Goal: Task Accomplishment & Management: Complete application form

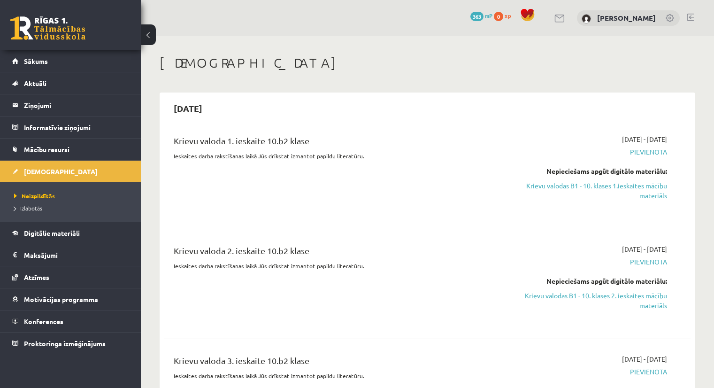
scroll to position [618, 0]
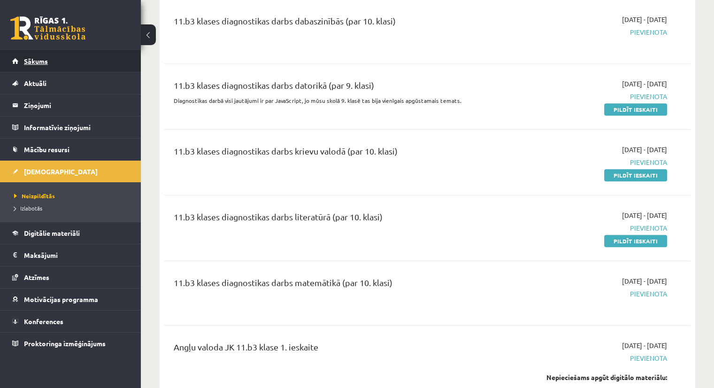
click at [53, 59] on link "Sākums" at bounding box center [70, 61] width 117 height 22
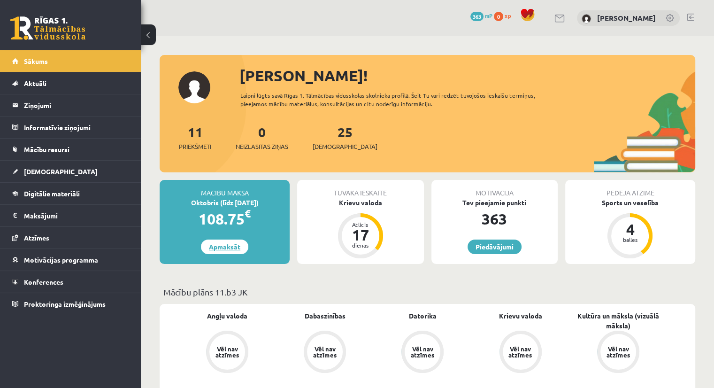
click at [224, 241] on link "Apmaksāt" at bounding box center [224, 246] width 47 height 15
click at [227, 251] on link "Apmaksāt" at bounding box center [224, 246] width 47 height 15
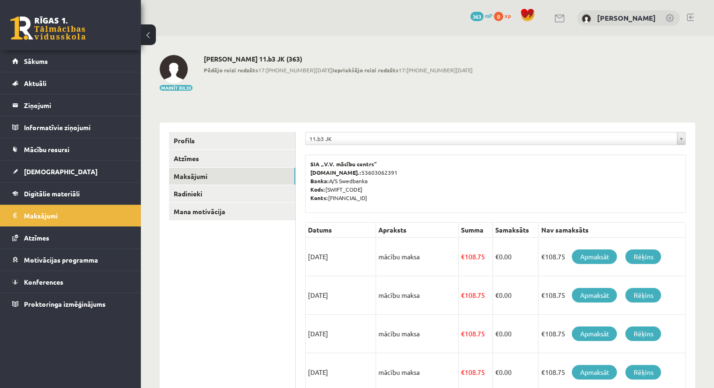
drag, startPoint x: 696, startPoint y: 78, endPoint x: 721, endPoint y: 93, distance: 28.4
click at [714, 93] on html "eSkola - R1TV.lv 0 Dāvanas 363 mP 0 xp Laura Ungure Sākums Aktuāli Kā mācīties …" at bounding box center [357, 194] width 714 height 388
click at [208, 330] on ul "Profils Atzīmes Maksājumi Radinieki Mana motivācija" at bounding box center [232, 358] width 127 height 452
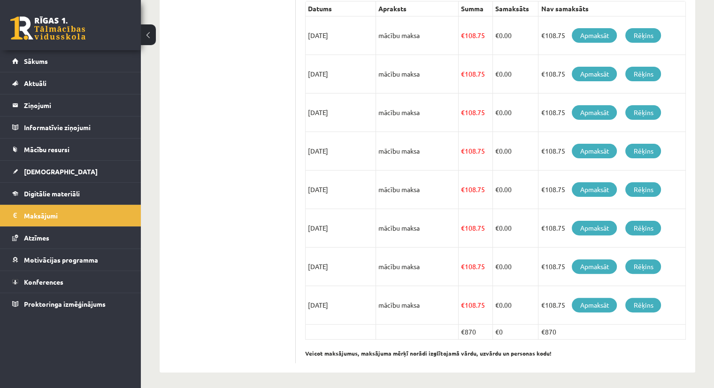
scroll to position [223, 0]
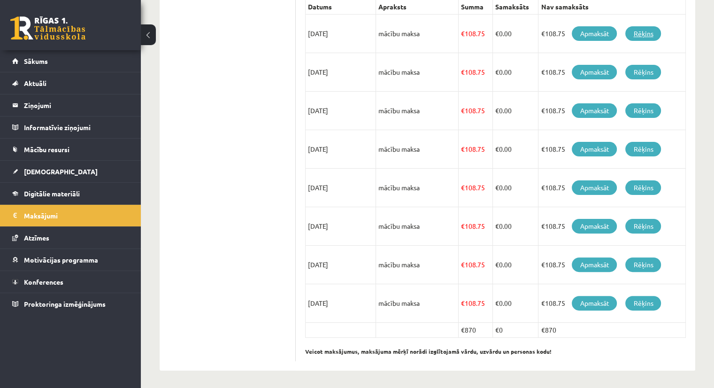
click at [642, 38] on link "Rēķins" at bounding box center [644, 33] width 36 height 15
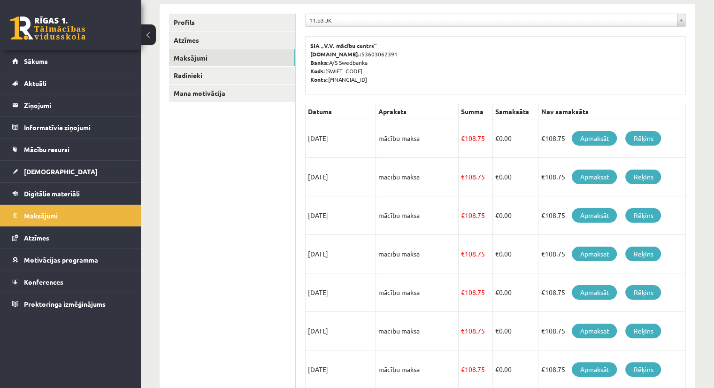
scroll to position [0, 0]
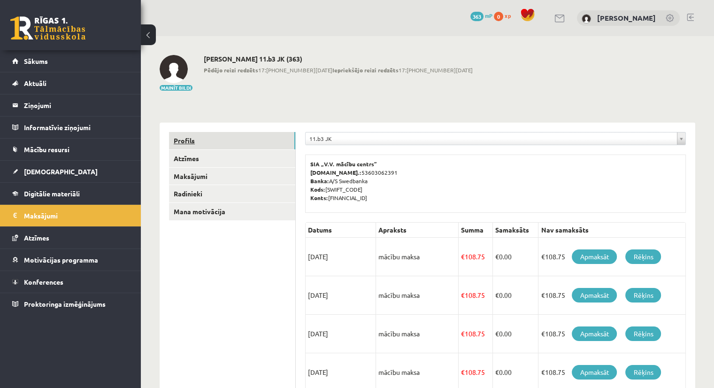
click at [182, 134] on link "Profils" at bounding box center [232, 140] width 126 height 17
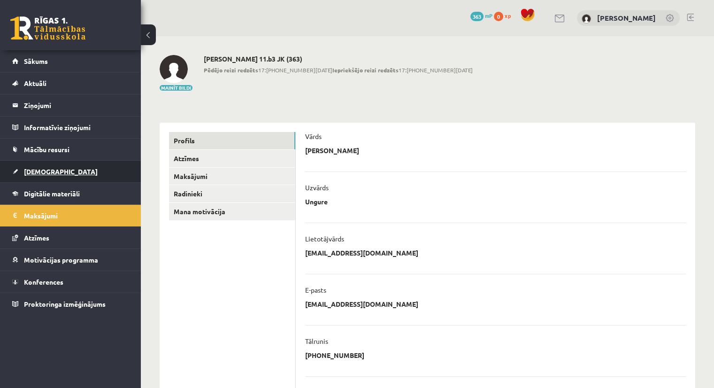
click at [43, 164] on link "[DEMOGRAPHIC_DATA]" at bounding box center [70, 172] width 117 height 22
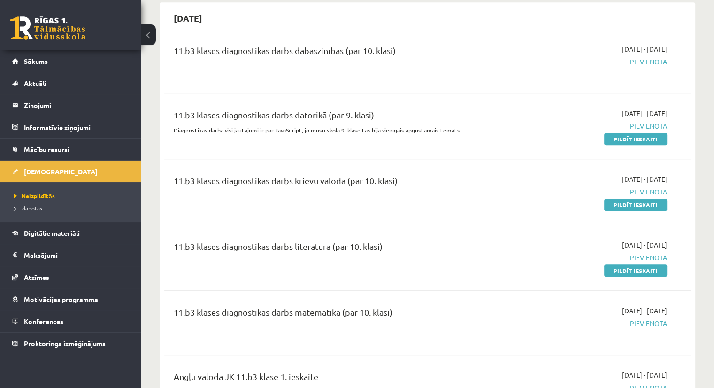
scroll to position [622, 0]
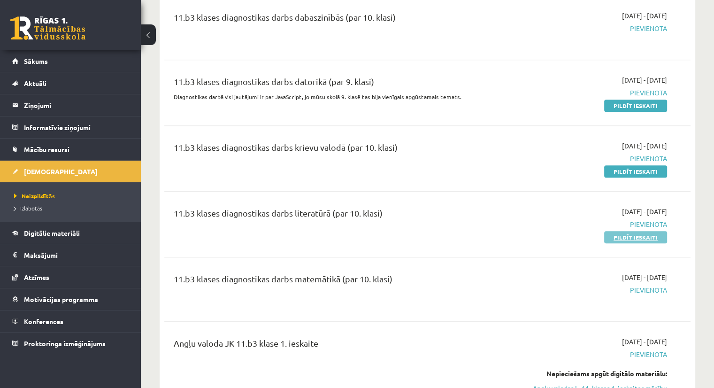
click at [627, 237] on link "Pildīt ieskaiti" at bounding box center [635, 237] width 63 height 12
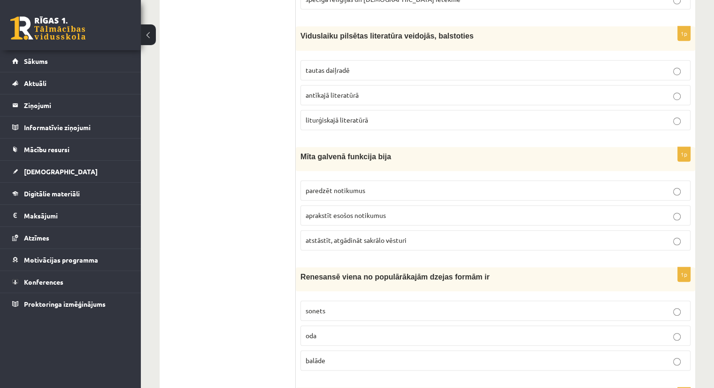
scroll to position [626, 0]
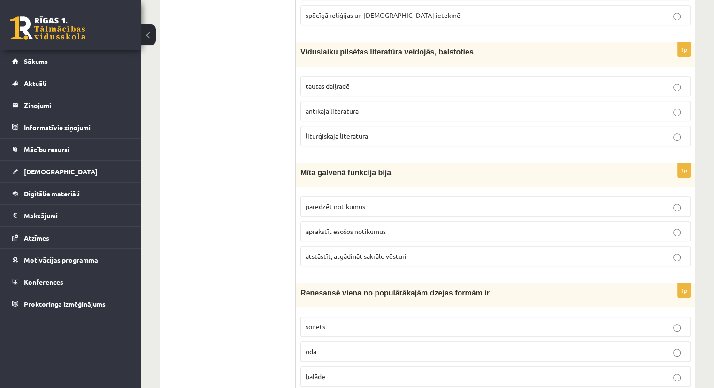
click at [674, 248] on label "atstāstīt, atgādināt sakrālo vēsturi" at bounding box center [496, 256] width 390 height 20
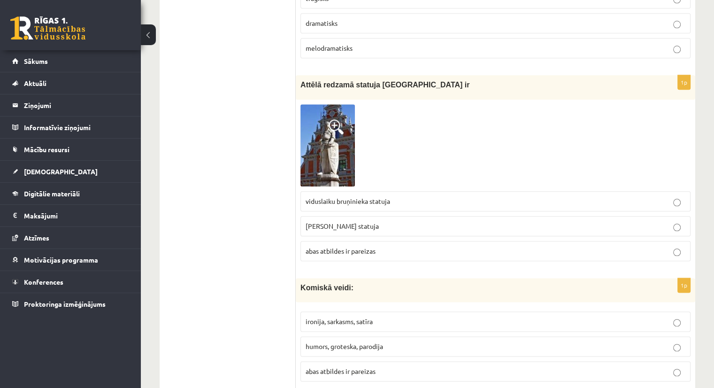
scroll to position [1079, 0]
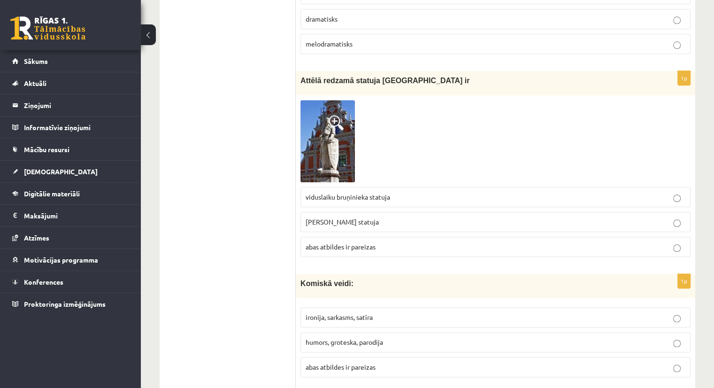
click at [325, 134] on img at bounding box center [328, 141] width 54 height 82
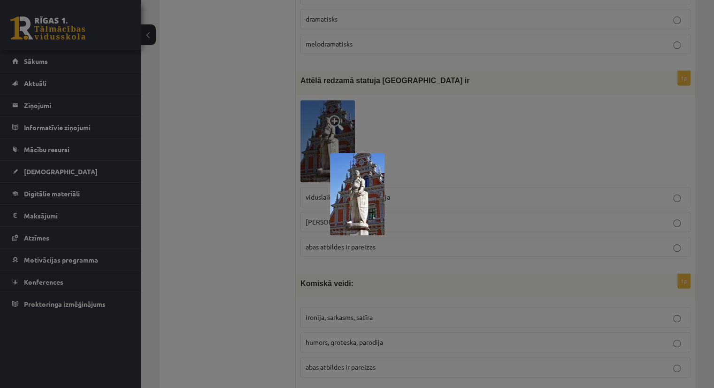
click at [497, 164] on div at bounding box center [357, 194] width 714 height 388
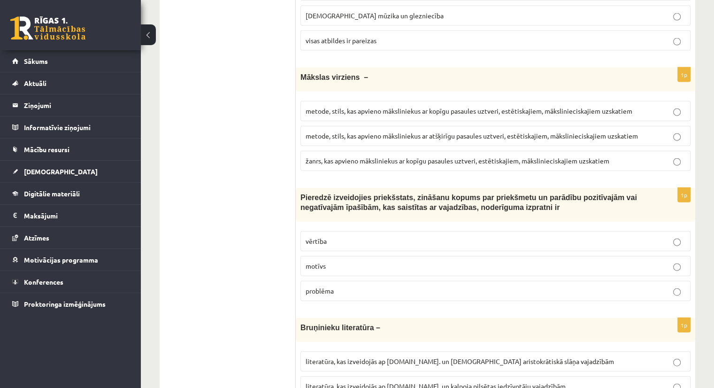
scroll to position [2142, 0]
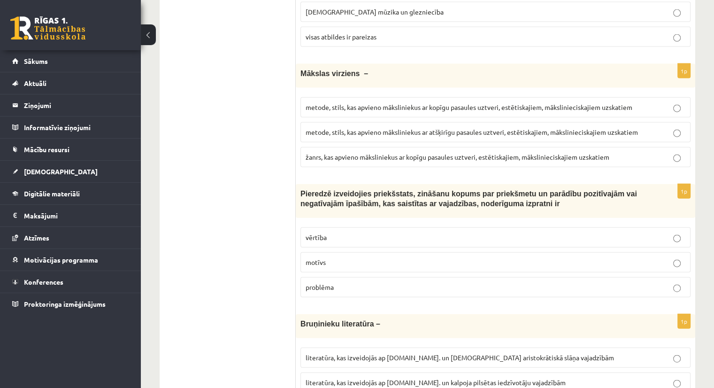
click at [674, 97] on label "metode, stils, kas apvieno māksliniekus ar kopīgu pasaules uztveri, estētiskaji…" at bounding box center [496, 107] width 390 height 20
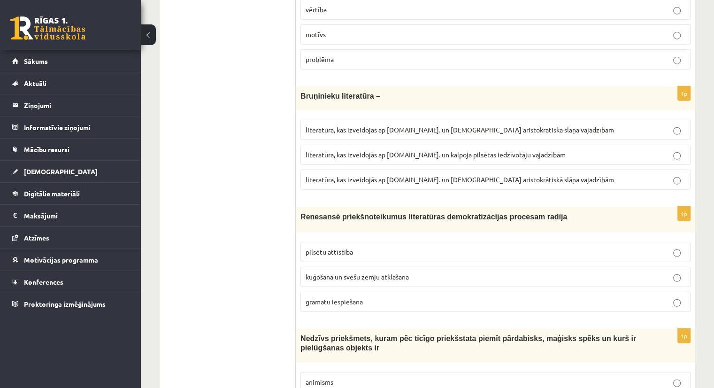
scroll to position [2382, 0]
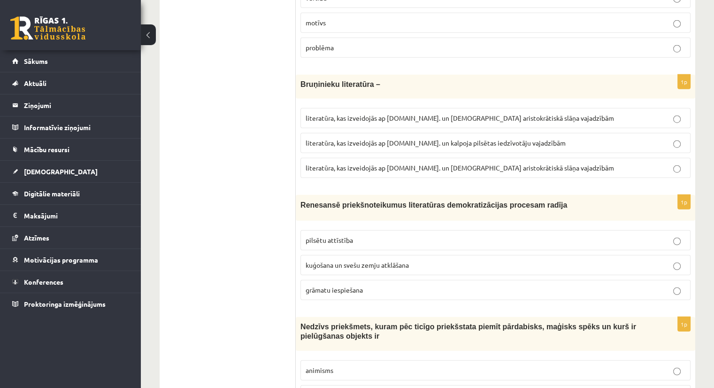
click at [681, 163] on p "literatūra, kas izveidojās ap 12.gs. un kalpoja aristokrātiskā slāņa vajadzībām" at bounding box center [496, 168] width 380 height 10
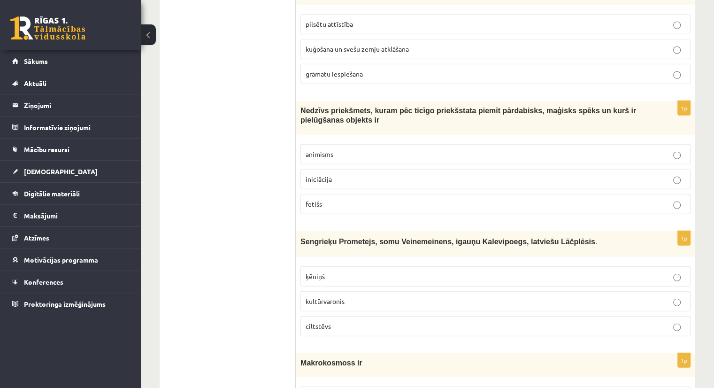
scroll to position [2602, 0]
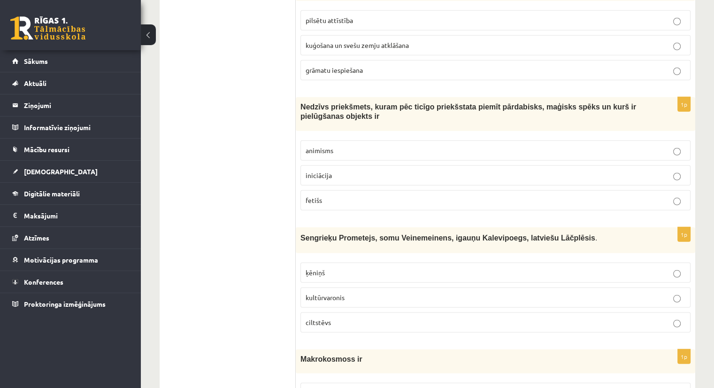
click at [676, 190] on label "fetišs" at bounding box center [496, 200] width 390 height 20
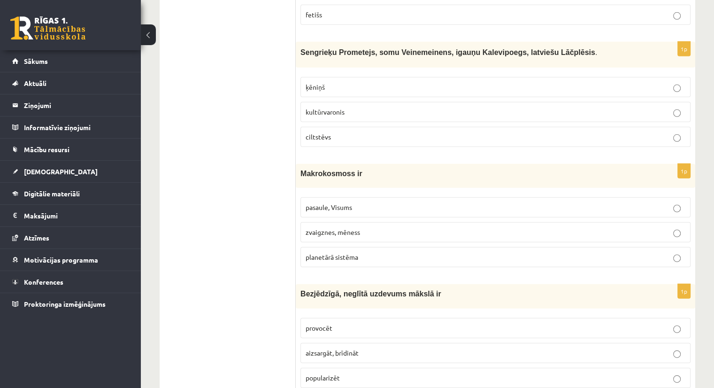
scroll to position [2799, 0]
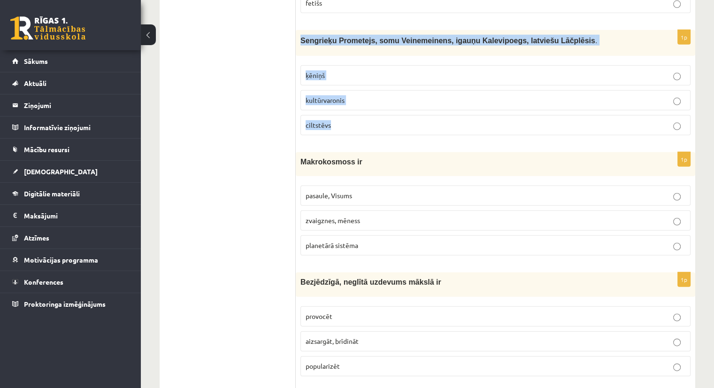
drag, startPoint x: 299, startPoint y: 17, endPoint x: 378, endPoint y: 107, distance: 119.5
click at [378, 107] on div "1p Sengrieķu Prometejs, somu Veinemeinens, igauņu Kalevipoegs, latviešu Lāčplēs…" at bounding box center [496, 86] width 400 height 113
copy div "Sengrieķu Prometejs, somu Veinemeinens, igauņu Kalevipoegs, latviešu Lāčplēsis …"
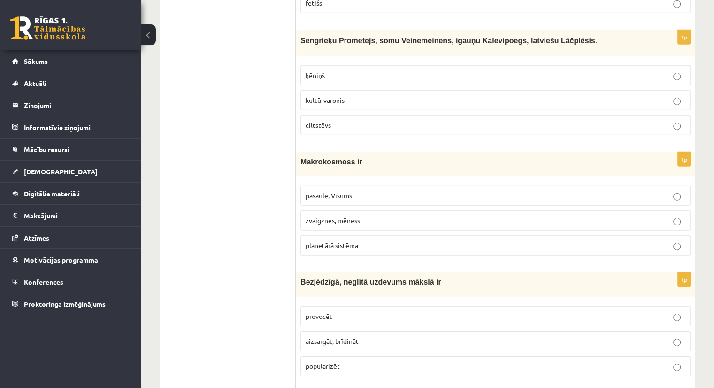
drag, startPoint x: 301, startPoint y: 137, endPoint x: 377, endPoint y: 214, distance: 108.6
click at [377, 214] on div "1p Makrokosmoss ir pasaule, Visums zvaigznes, mēness planetārā sistēma" at bounding box center [496, 207] width 400 height 111
copy div "Makrokosmoss ir pasaule, Visums zvaigznes, mēness planetārā sistēma"
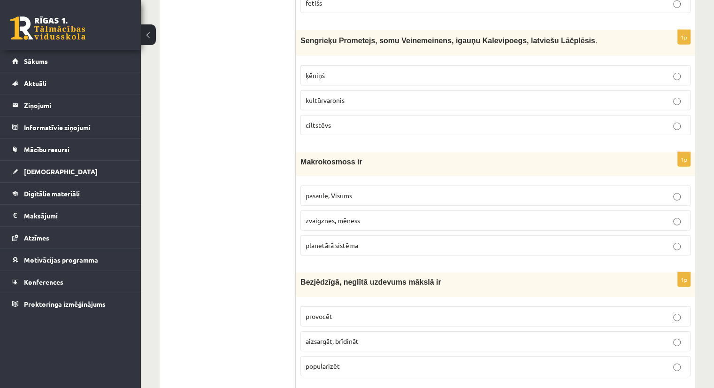
click at [672, 191] on p "pasaule, Visums" at bounding box center [496, 196] width 380 height 10
click at [677, 90] on label "kultūrvaronis" at bounding box center [496, 100] width 390 height 20
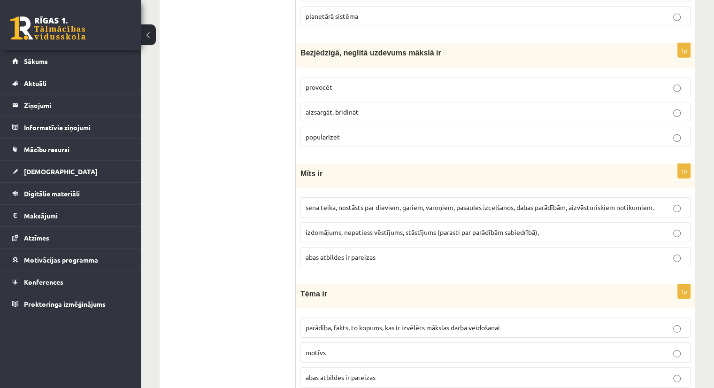
scroll to position [3039, 0]
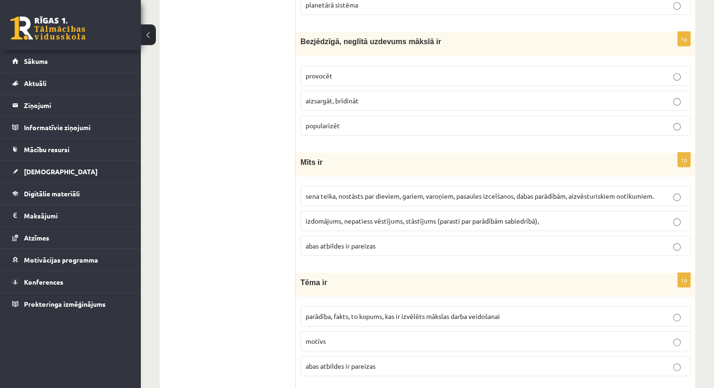
click at [678, 66] on label "provocēt" at bounding box center [496, 76] width 390 height 20
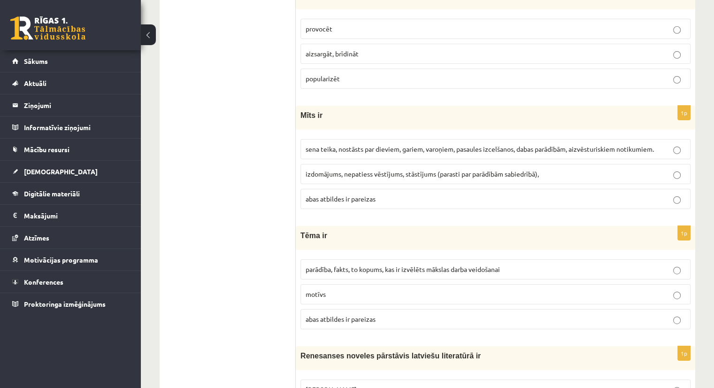
scroll to position [3114, 0]
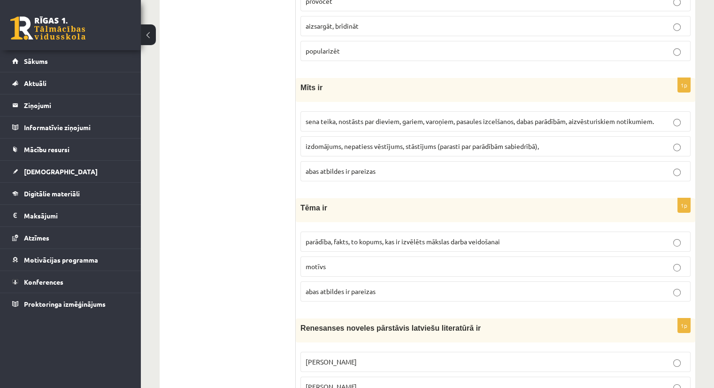
click at [674, 161] on label "abas atbildes ir pareizas" at bounding box center [496, 171] width 390 height 20
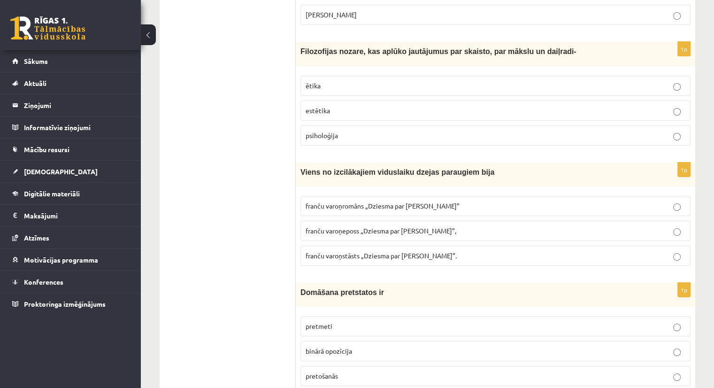
scroll to position [3517, 0]
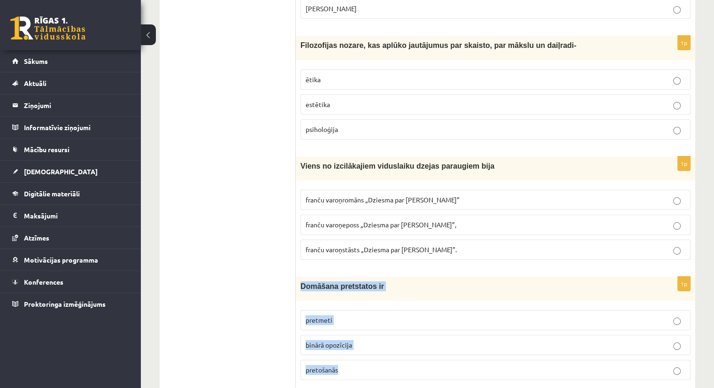
drag, startPoint x: 300, startPoint y: 256, endPoint x: 383, endPoint y: 335, distance: 114.6
click at [383, 335] on div "1p Domāšana pretstatos ir pretmeti binārā opozīcija pretošanās" at bounding box center [496, 332] width 400 height 111
copy div "Domāšana pretstatos ir pretmeti binārā opozīcija pretošanās"
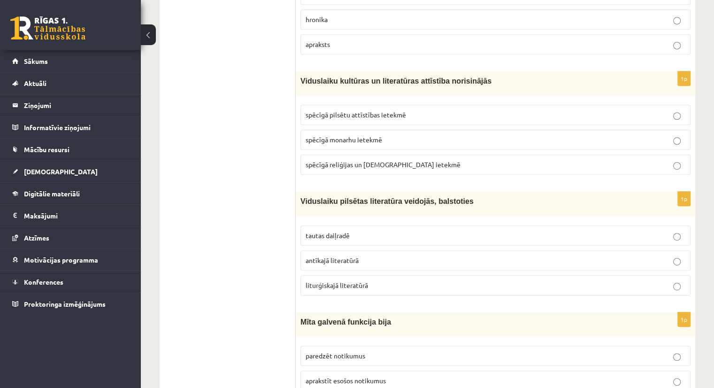
scroll to position [0, 0]
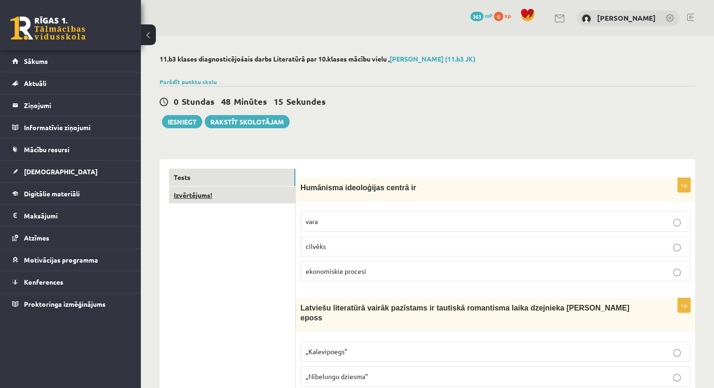
click at [191, 199] on link "Izvērtējums!" at bounding box center [232, 194] width 126 height 17
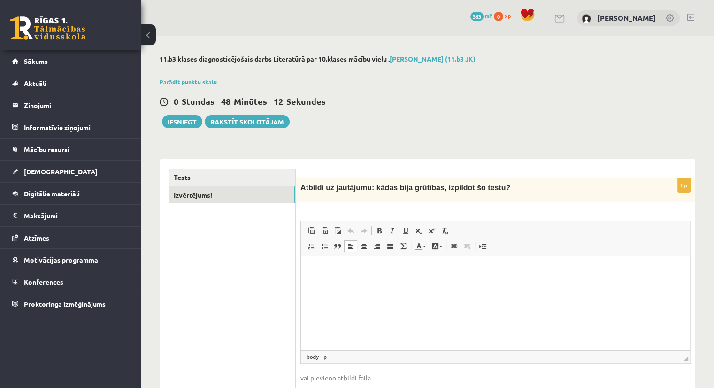
click at [366, 285] on html at bounding box center [495, 270] width 389 height 29
click at [174, 118] on button "Iesniegt" at bounding box center [182, 121] width 40 height 13
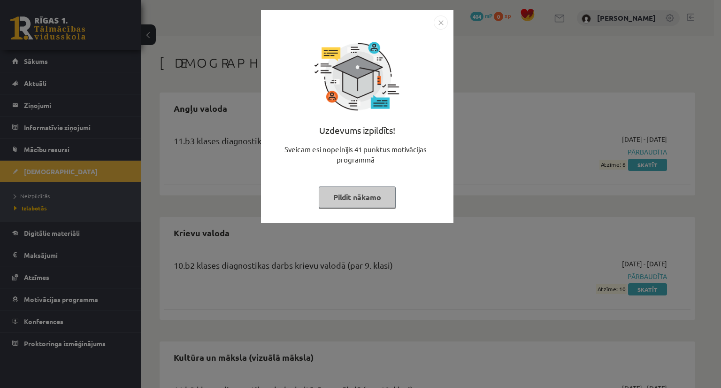
click at [442, 21] on img "Close" at bounding box center [441, 22] width 14 height 14
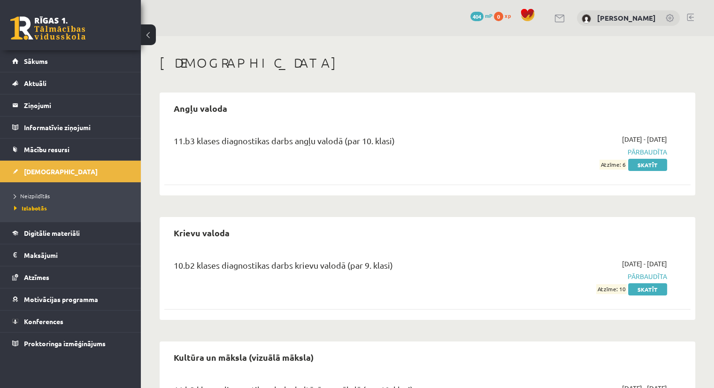
click at [484, 20] on span "404" at bounding box center [477, 16] width 13 height 9
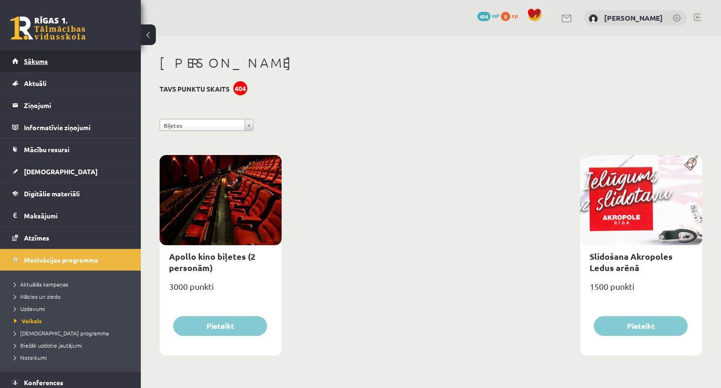
click at [40, 62] on span "Sākums" at bounding box center [36, 61] width 24 height 8
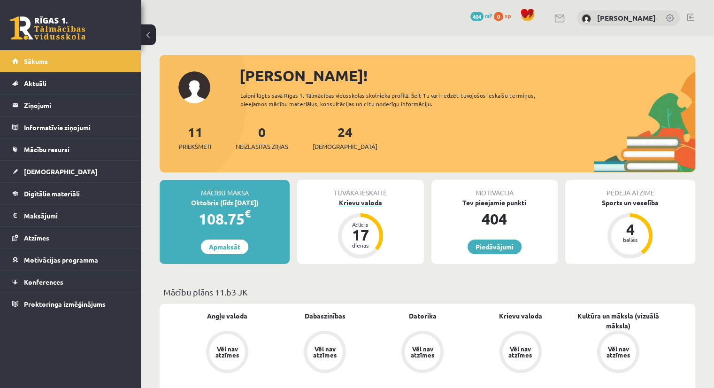
click at [357, 237] on div "17" at bounding box center [361, 234] width 28 height 15
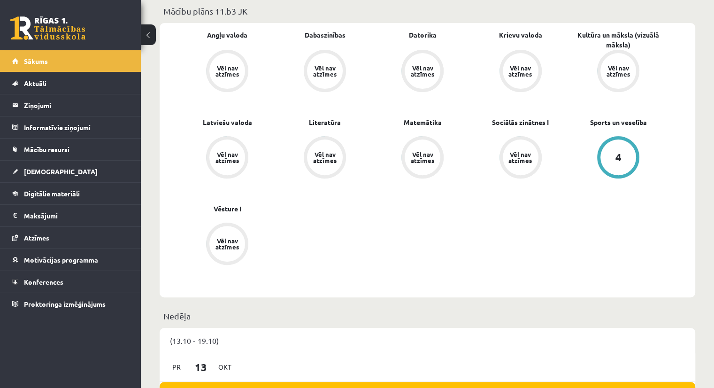
scroll to position [291, 0]
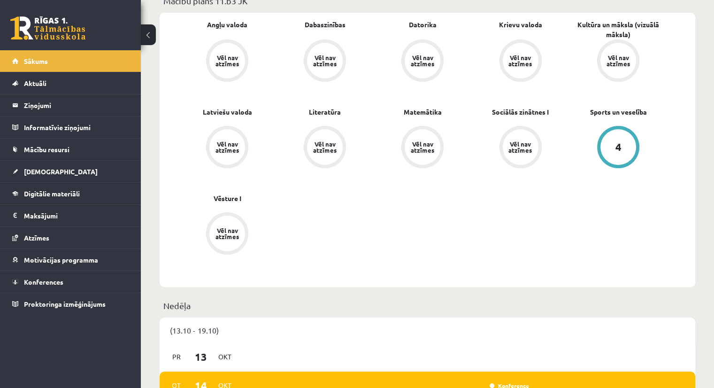
click at [231, 53] on div "Vēl nav atzīmes" at bounding box center [227, 61] width 36 height 36
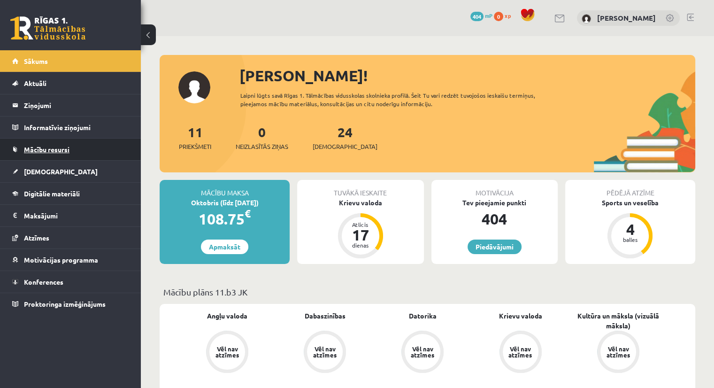
click at [31, 151] on span "Mācību resursi" at bounding box center [47, 149] width 46 height 8
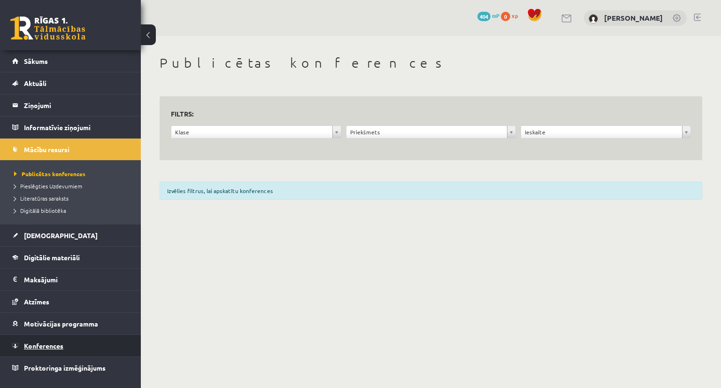
click at [32, 345] on span "Konferences" at bounding box center [43, 345] width 39 height 8
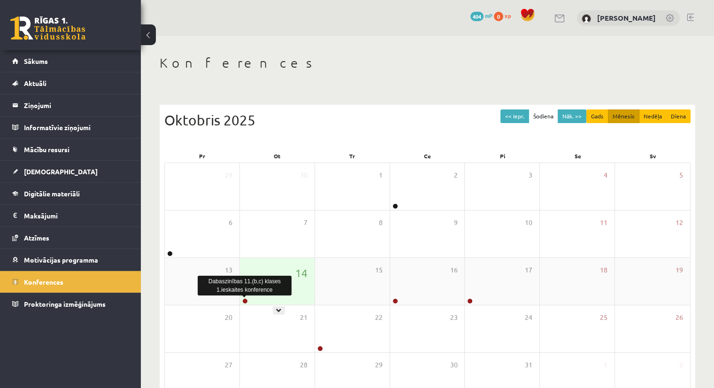
click at [244, 301] on link at bounding box center [245, 301] width 6 height 6
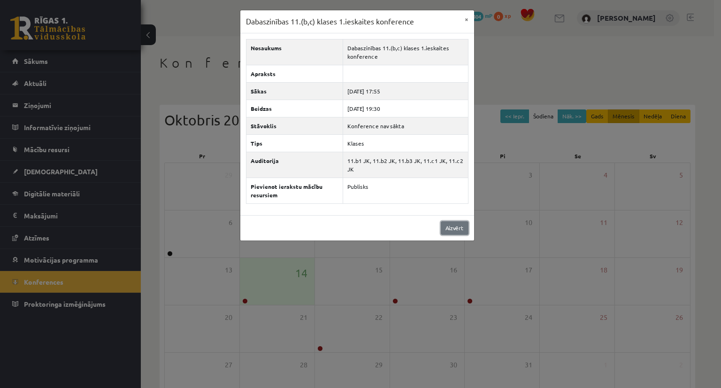
click at [445, 230] on link "Aizvērt" at bounding box center [455, 228] width 28 height 14
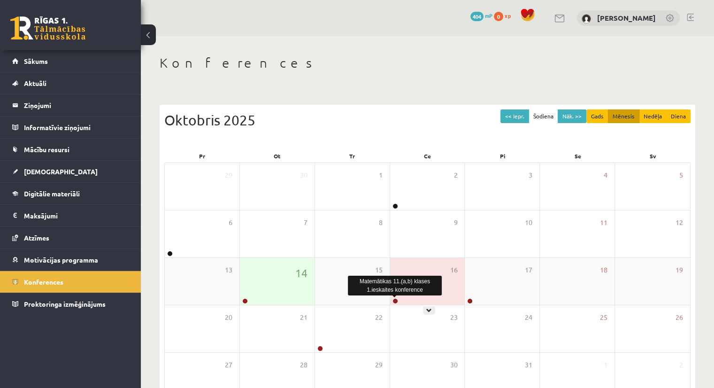
click at [396, 301] on link at bounding box center [396, 301] width 6 height 6
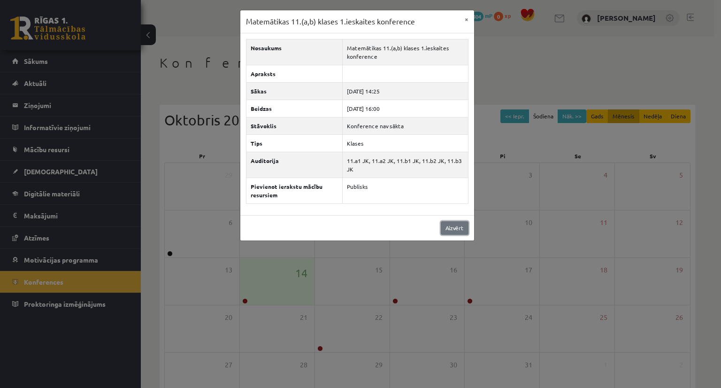
click at [458, 222] on link "Aizvērt" at bounding box center [455, 228] width 28 height 14
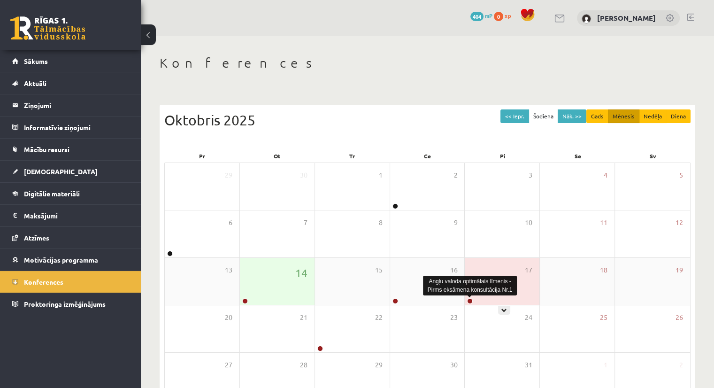
click at [468, 300] on link at bounding box center [470, 301] width 6 height 6
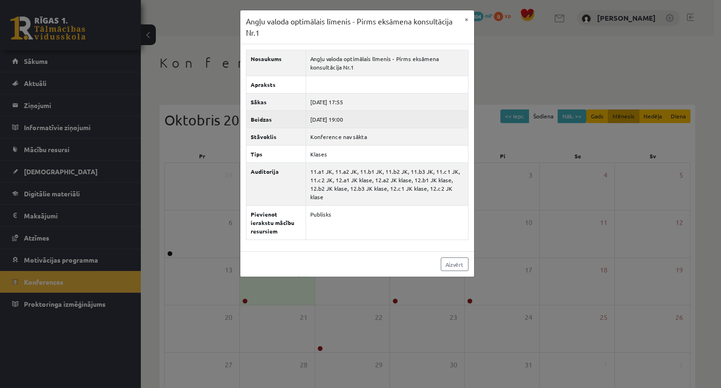
drag, startPoint x: 380, startPoint y: 220, endPoint x: 430, endPoint y: 116, distance: 115.7
click at [430, 116] on tbody "Nosaukums Angļu valoda optimālais līmenis - Pirms eksāmena konsultācija Nr.1 Ap…" at bounding box center [357, 145] width 222 height 190
click at [499, 48] on div "Angļu valoda optimālais līmenis - Pirms eksāmena konsultācija Nr.1 × Nosaukums …" at bounding box center [360, 194] width 721 height 388
